Goal: Task Accomplishment & Management: Use online tool/utility

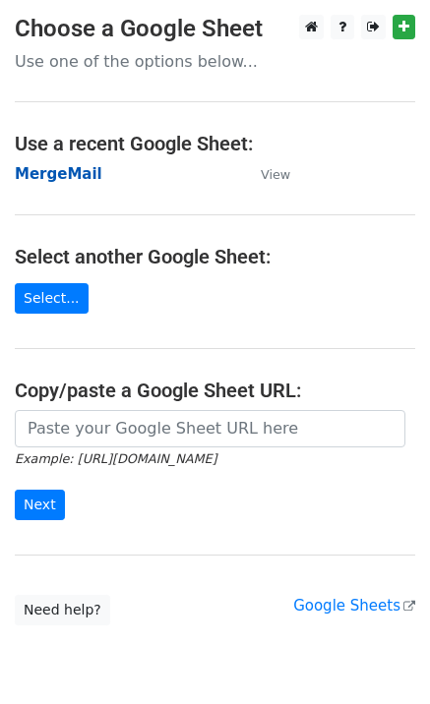
click at [33, 173] on strong "MergeMail" at bounding box center [58, 174] width 87 height 18
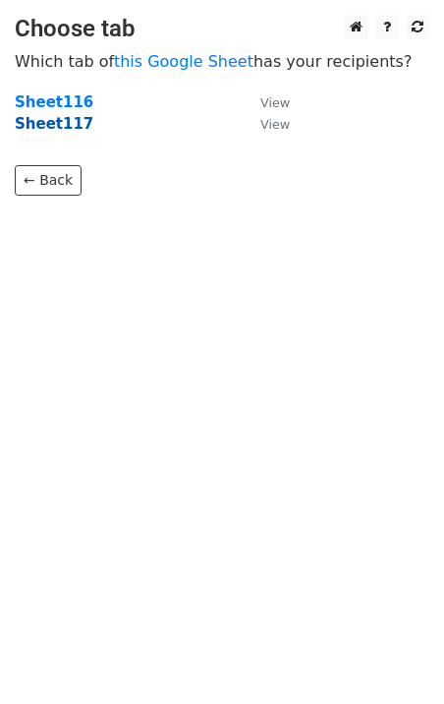
click at [71, 121] on strong "Sheet117" at bounding box center [54, 124] width 79 height 18
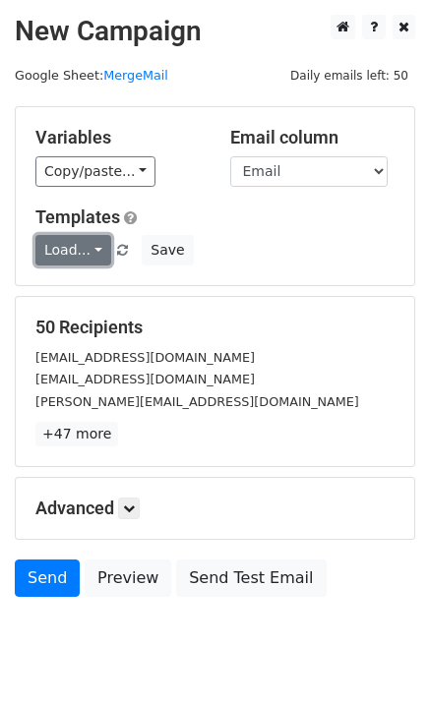
click at [68, 242] on link "Load..." at bounding box center [73, 250] width 76 height 30
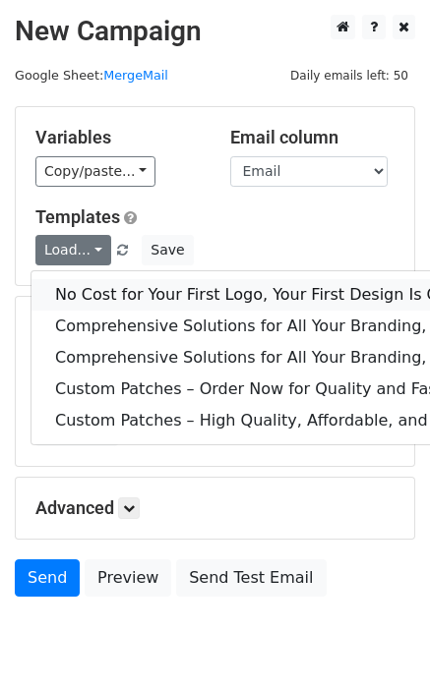
click at [87, 296] on link "No Cost for Your First Logo, Your First Design Is On Us!" at bounding box center [401, 294] width 740 height 31
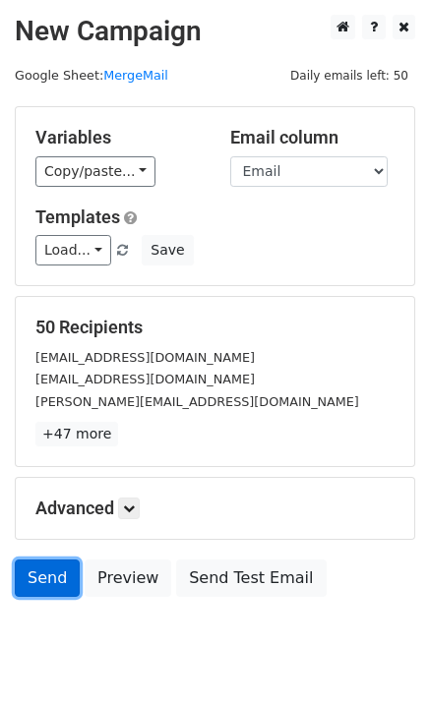
click at [55, 568] on link "Send" at bounding box center [47, 577] width 65 height 37
